Goal: Check status: Check status

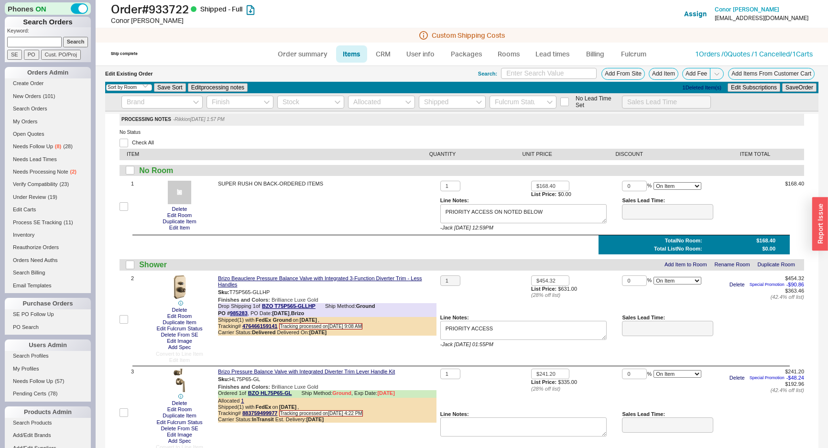
select select "3"
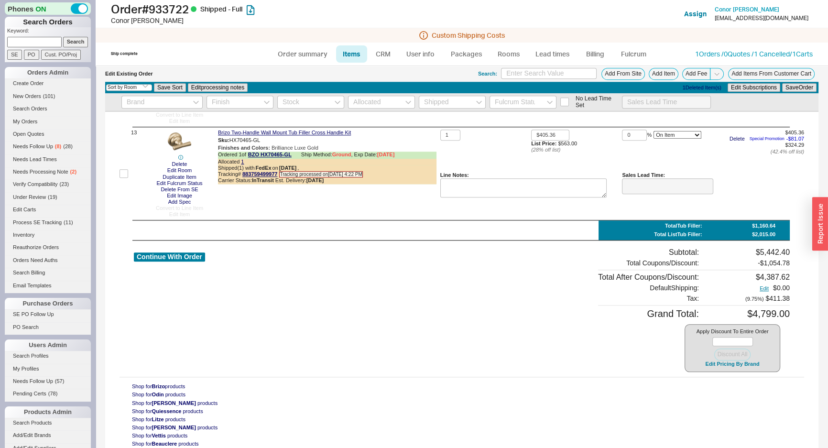
click at [422, 124] on div "Brizo Two-Handle Wall Mount Tub Filler Rough Sku: R70400 Ordered 1 of BZO R7040…" at bounding box center [327, 82] width 219 height 83
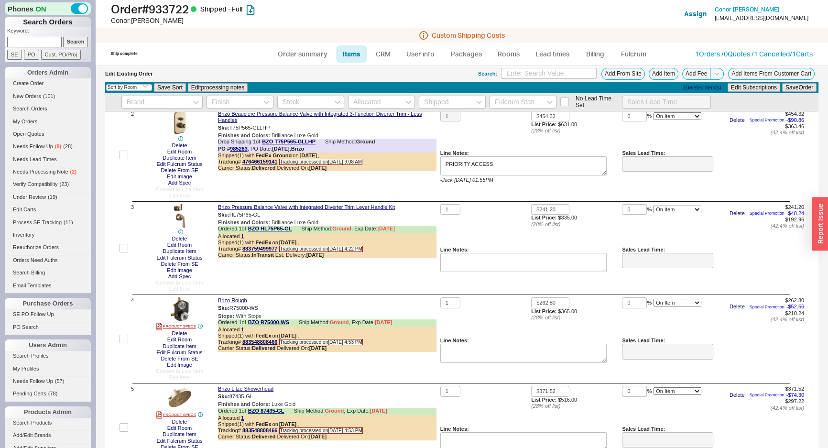
scroll to position [0, 0]
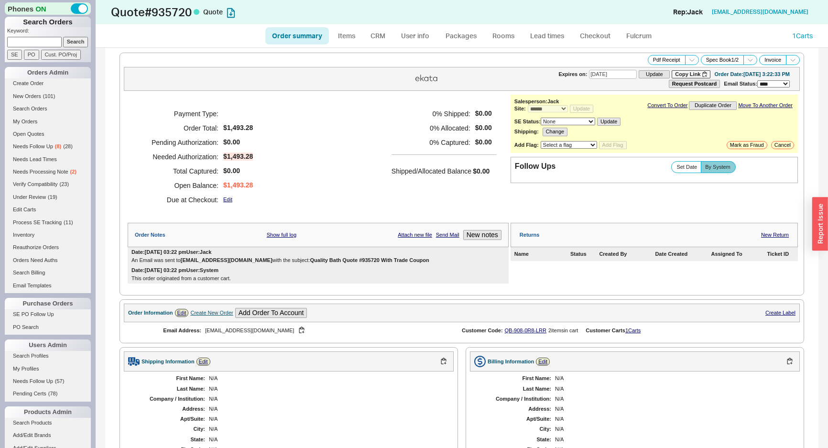
select select "*"
select select "3"
click at [439, 135] on h5 "0 % Captured:" at bounding box center [431, 142] width 79 height 14
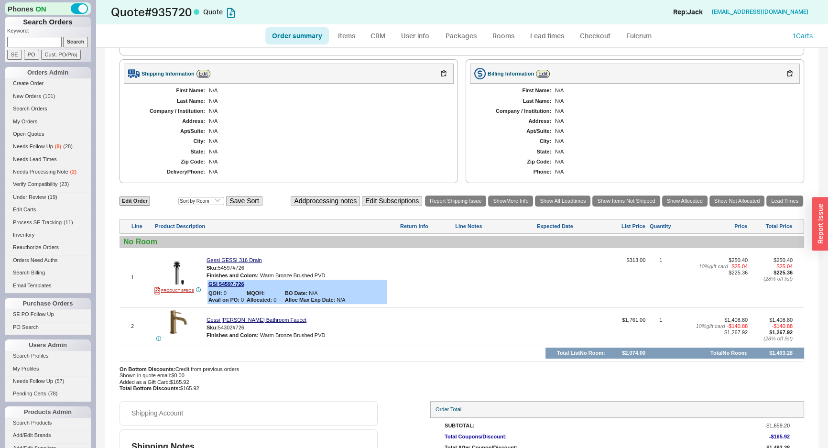
scroll to position [337, 0]
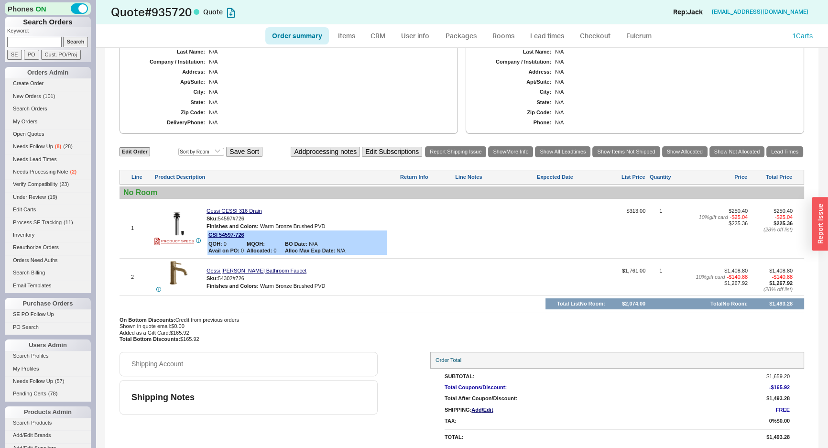
click at [316, 31] on link "Order summary" at bounding box center [297, 35] width 64 height 17
select select "*"
select select "3"
